Goal: Task Accomplishment & Management: Manage account settings

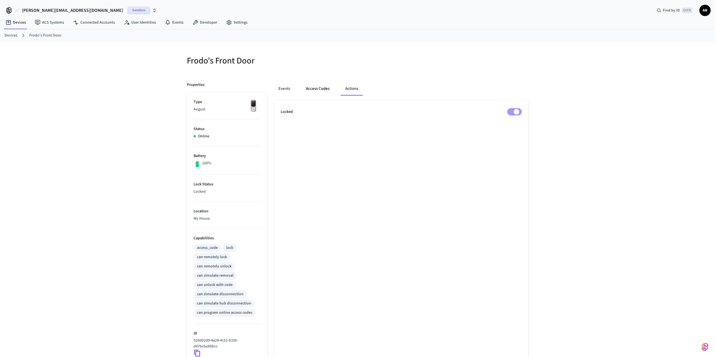
click at [326, 88] on button "Access Codes" at bounding box center [317, 88] width 33 height 13
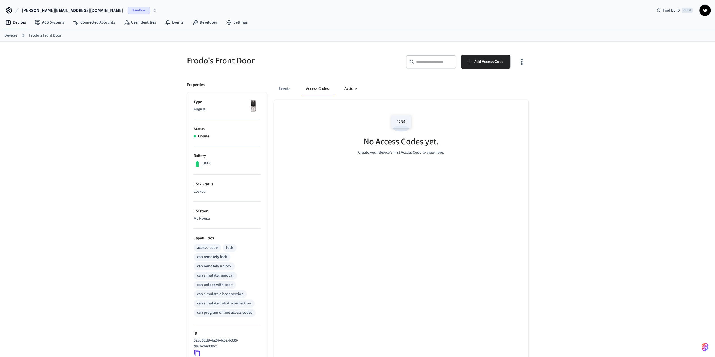
click at [358, 89] on button "Actions" at bounding box center [351, 88] width 22 height 13
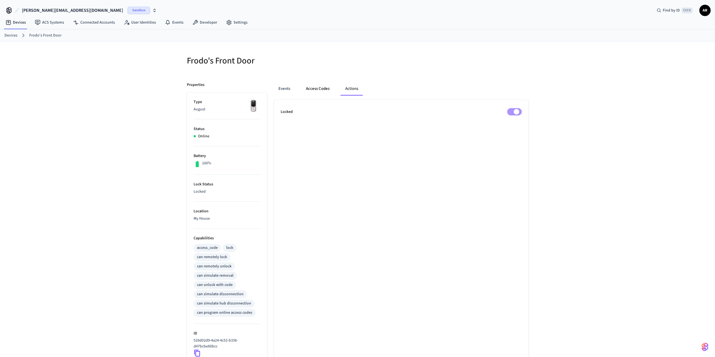
click at [320, 90] on button "Access Codes" at bounding box center [317, 88] width 33 height 13
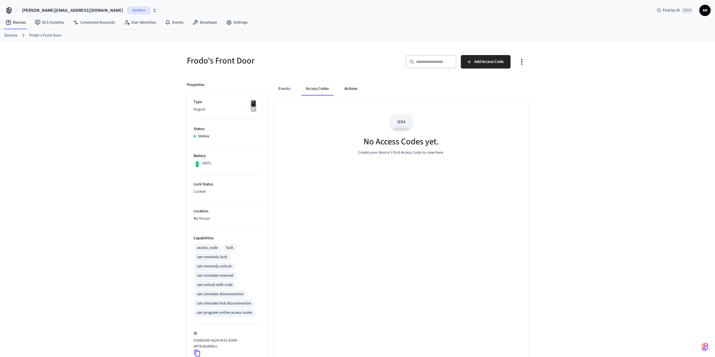
click at [345, 89] on button "Actions" at bounding box center [351, 88] width 22 height 13
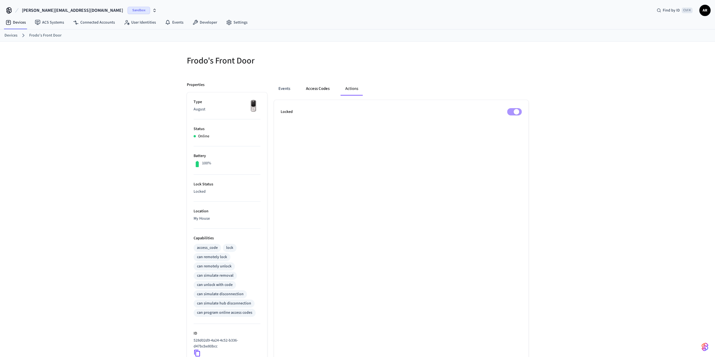
click at [321, 88] on button "Access Codes" at bounding box center [317, 88] width 33 height 13
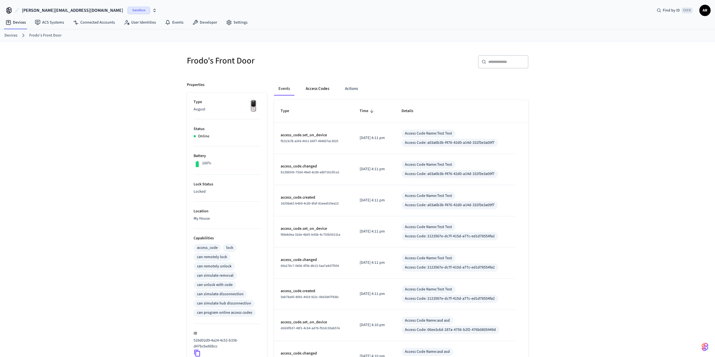
click at [310, 93] on button "Access Codes" at bounding box center [317, 88] width 33 height 13
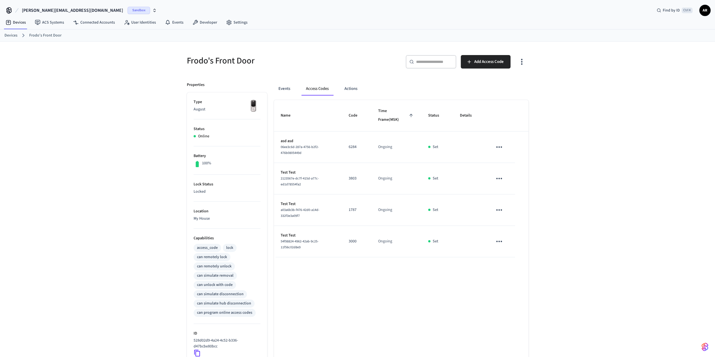
click at [499, 144] on icon "sticky table" at bounding box center [498, 147] width 9 height 9
click at [517, 179] on li "Delete" at bounding box center [512, 177] width 27 height 15
click at [504, 175] on button "sticky table" at bounding box center [498, 178] width 13 height 13
click at [513, 213] on li "Delete" at bounding box center [510, 211] width 27 height 15
click at [500, 237] on icon "sticky table" at bounding box center [498, 241] width 9 height 9
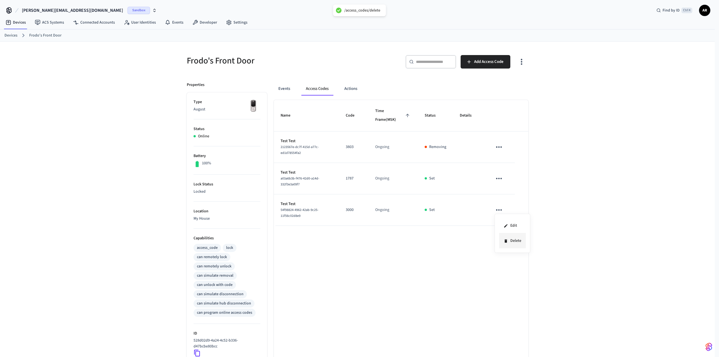
click at [516, 241] on li "Delete" at bounding box center [512, 240] width 27 height 15
click at [499, 210] on icon "sticky table" at bounding box center [498, 210] width 9 height 9
click at [517, 242] on li "Delete" at bounding box center [512, 240] width 27 height 15
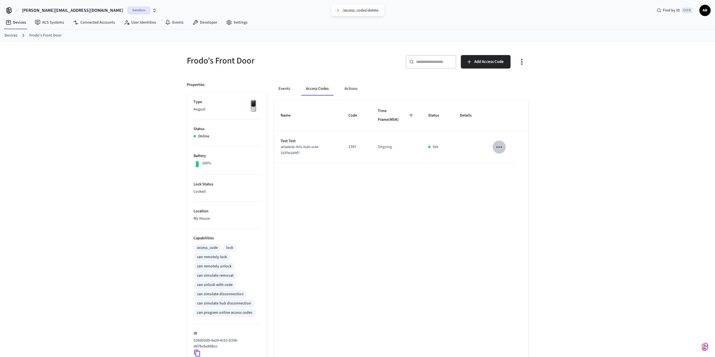
click at [496, 145] on icon "sticky table" at bounding box center [498, 147] width 9 height 9
click at [507, 178] on icon at bounding box center [505, 178] width 4 height 4
click at [282, 89] on button "Events" at bounding box center [284, 88] width 21 height 13
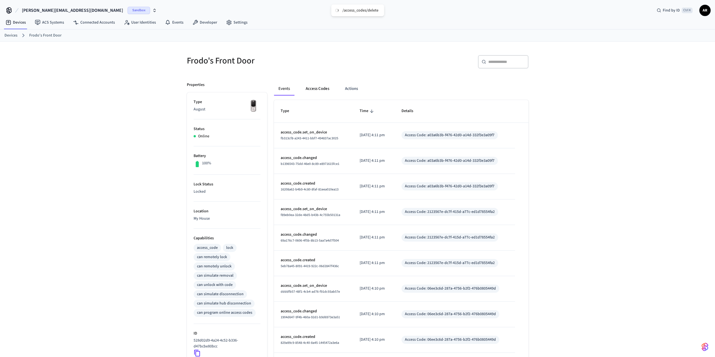
click at [314, 90] on button "Access Codes" at bounding box center [317, 88] width 33 height 13
